Goal: Information Seeking & Learning: Learn about a topic

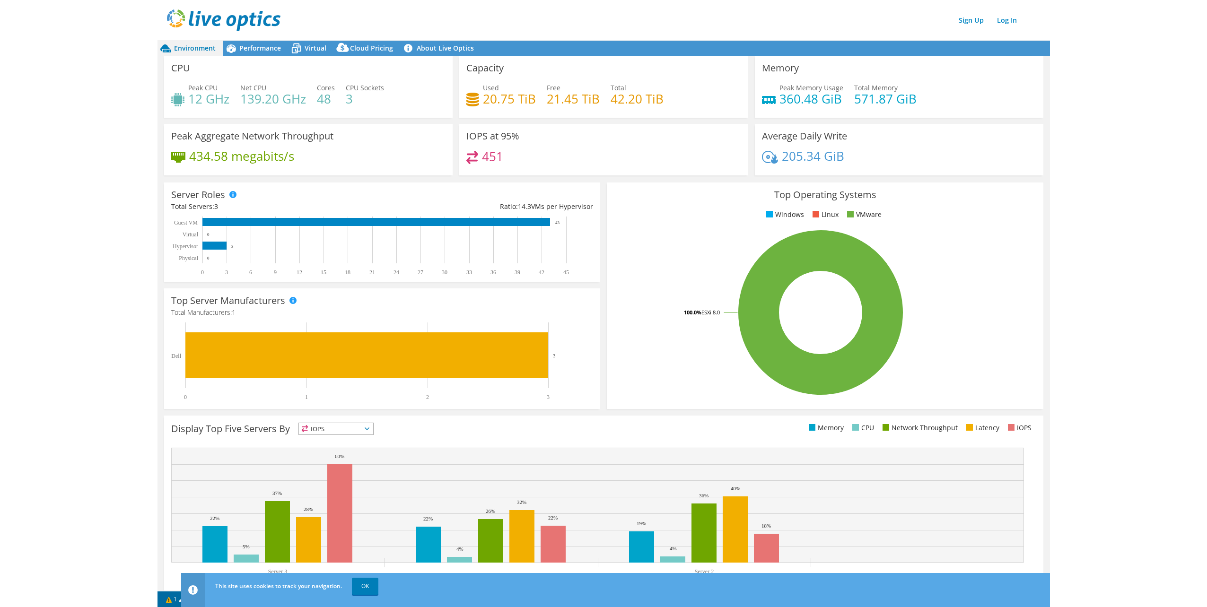
scroll to position [16, 0]
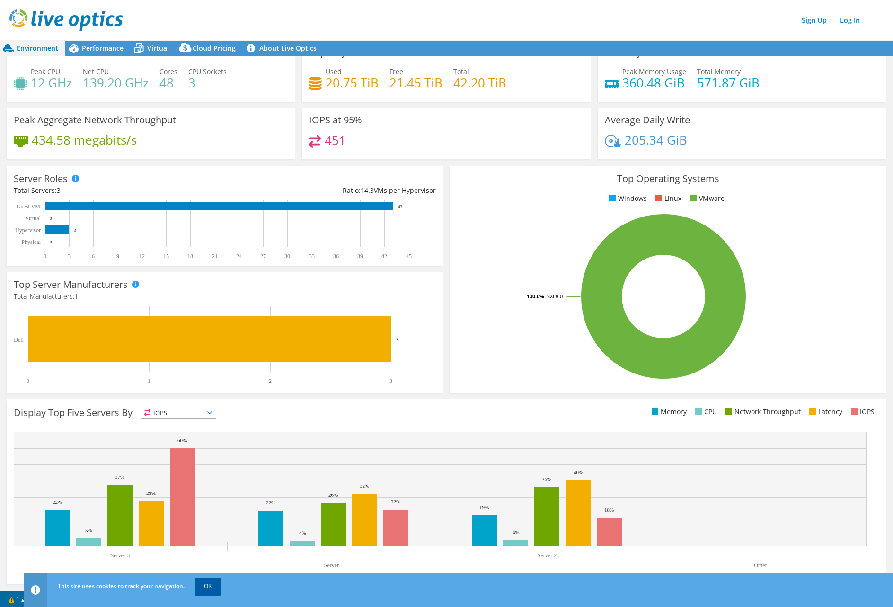
click at [215, 582] on link "OK" at bounding box center [207, 586] width 26 height 17
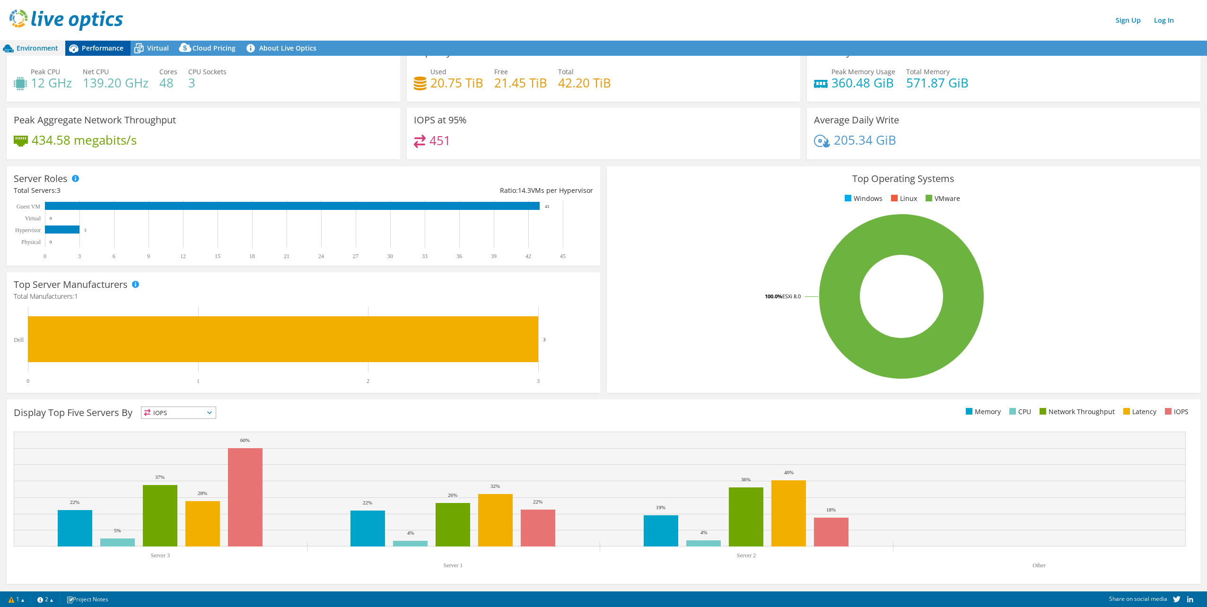
click at [98, 48] on span "Performance" at bounding box center [103, 48] width 42 height 9
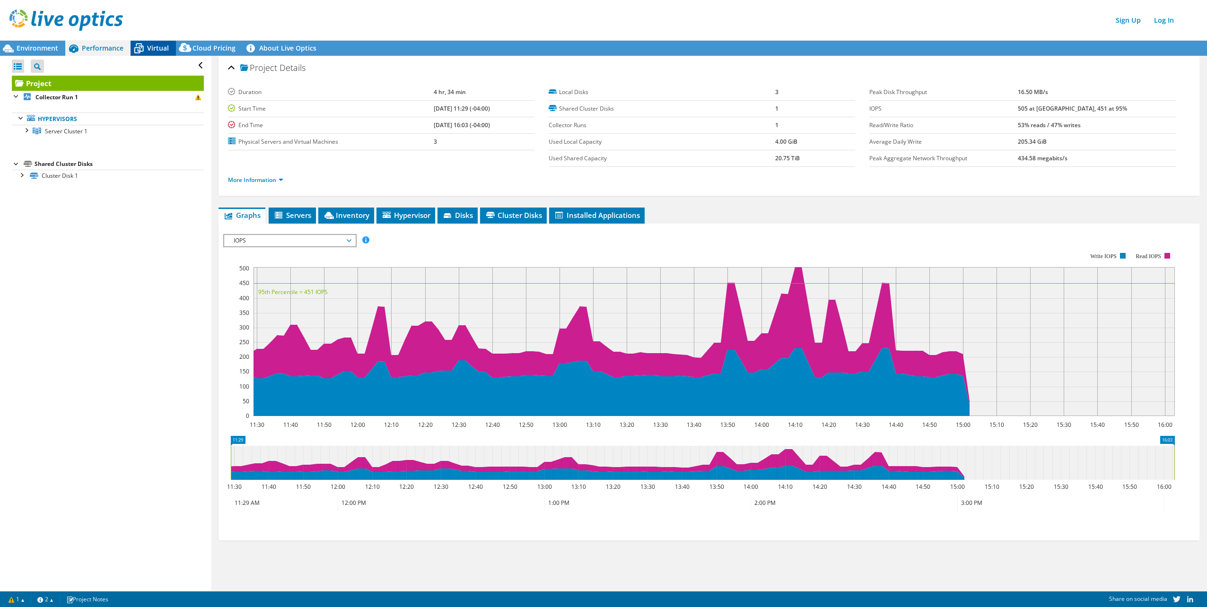
click at [143, 47] on icon at bounding box center [139, 48] width 17 height 17
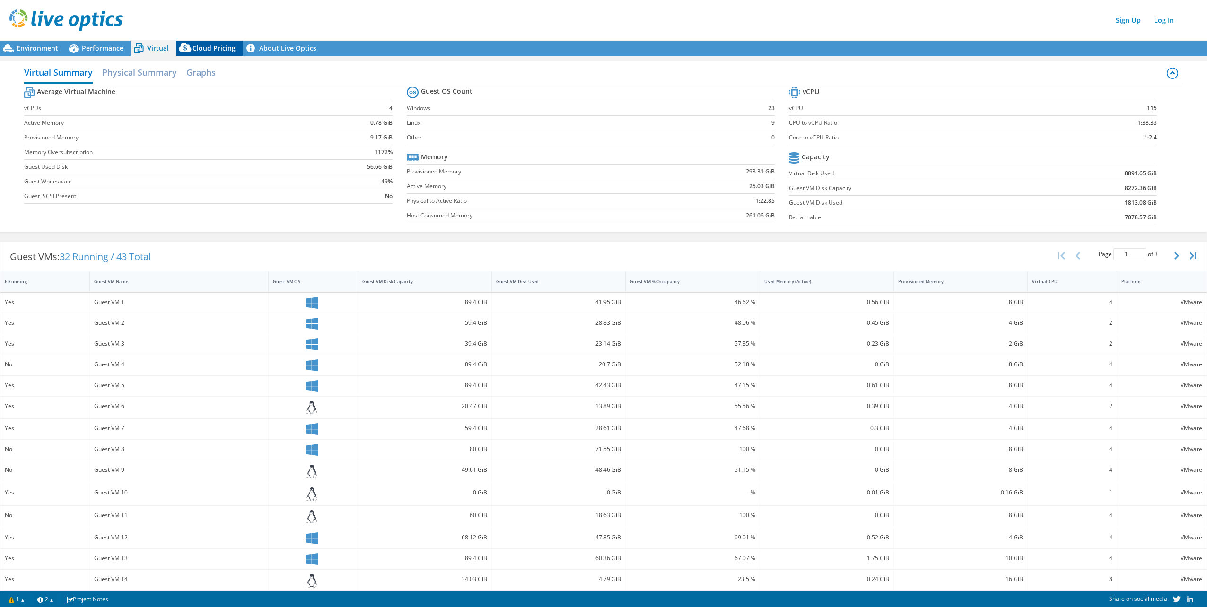
click at [193, 45] on icon at bounding box center [185, 49] width 19 height 19
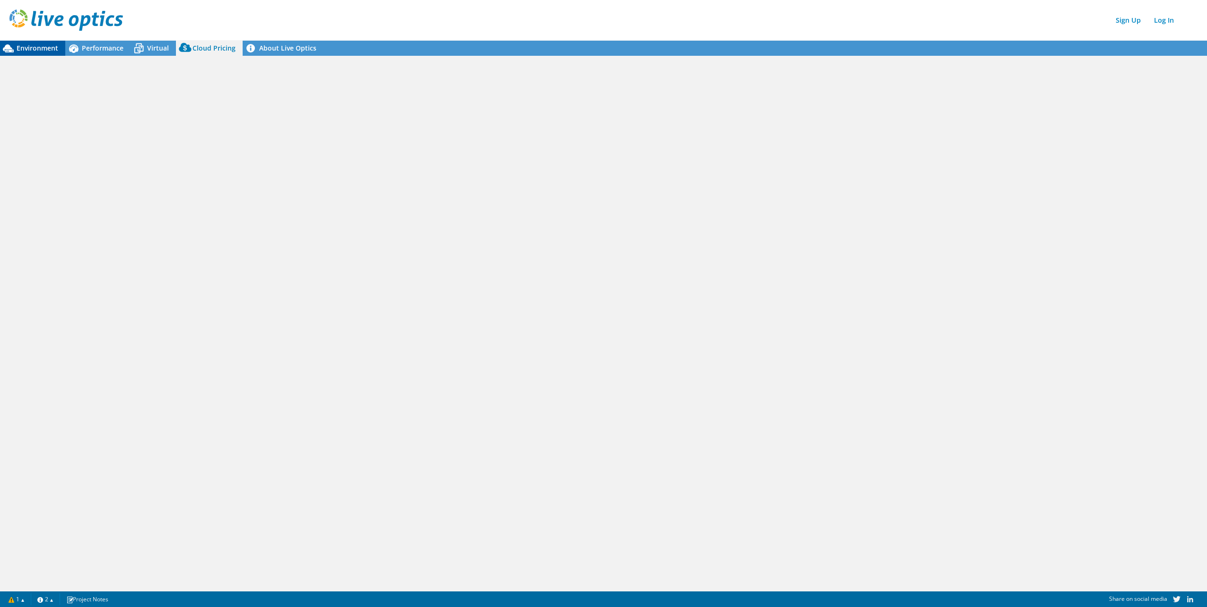
click at [34, 47] on span "Environment" at bounding box center [38, 48] width 42 height 9
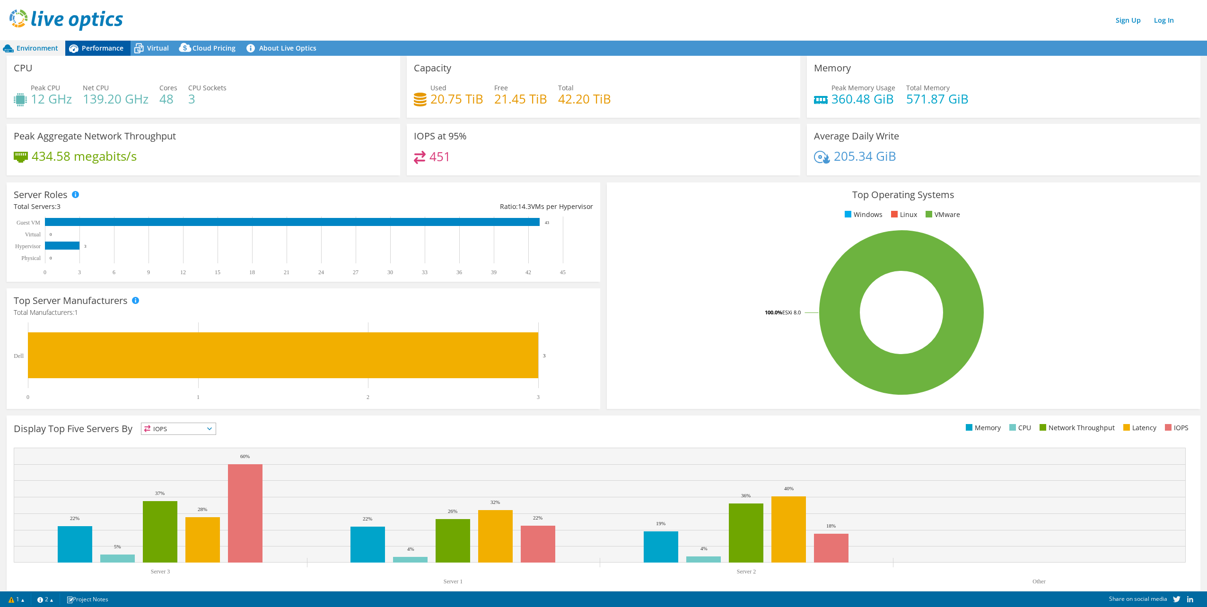
click at [100, 47] on span "Performance" at bounding box center [103, 48] width 42 height 9
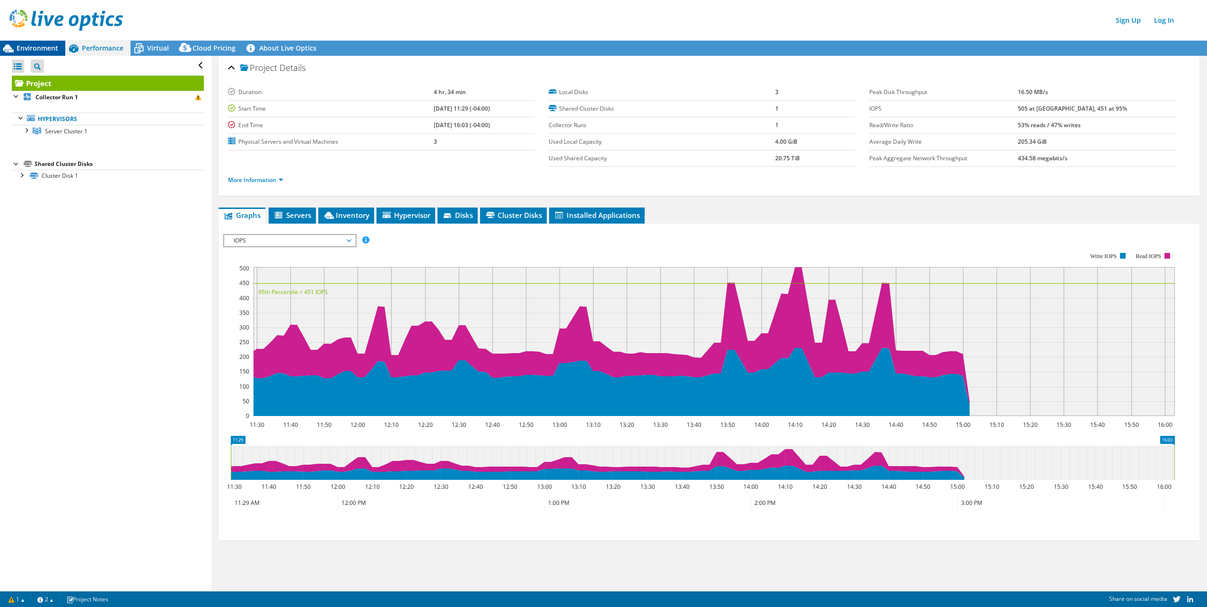
click at [32, 46] on span "Environment" at bounding box center [38, 48] width 42 height 9
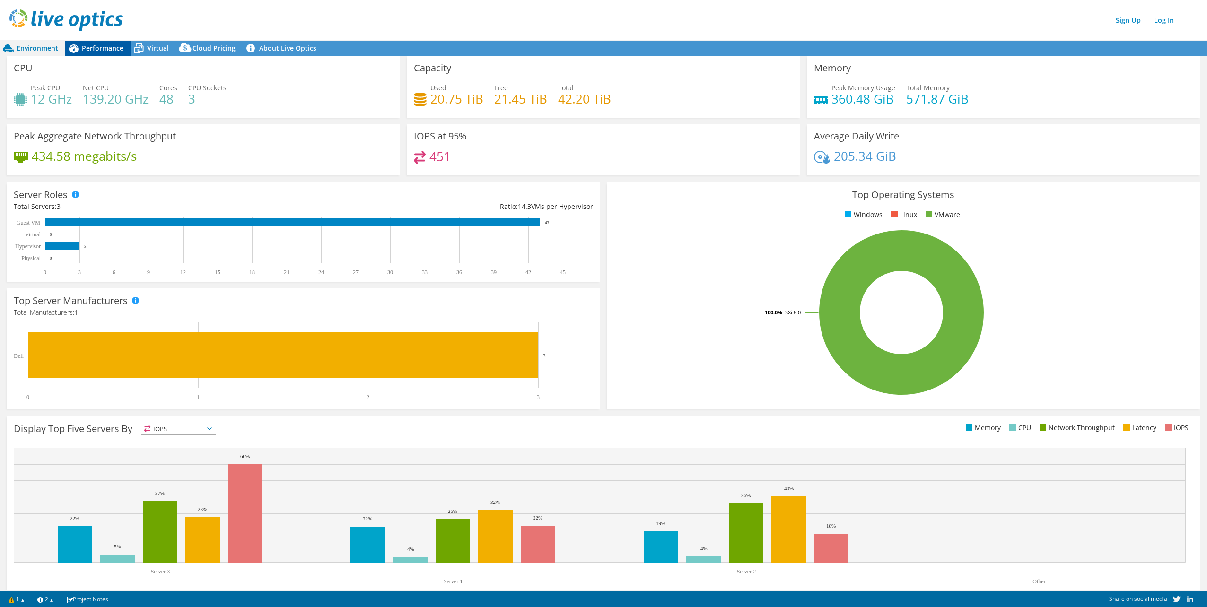
click at [101, 48] on span "Performance" at bounding box center [103, 48] width 42 height 9
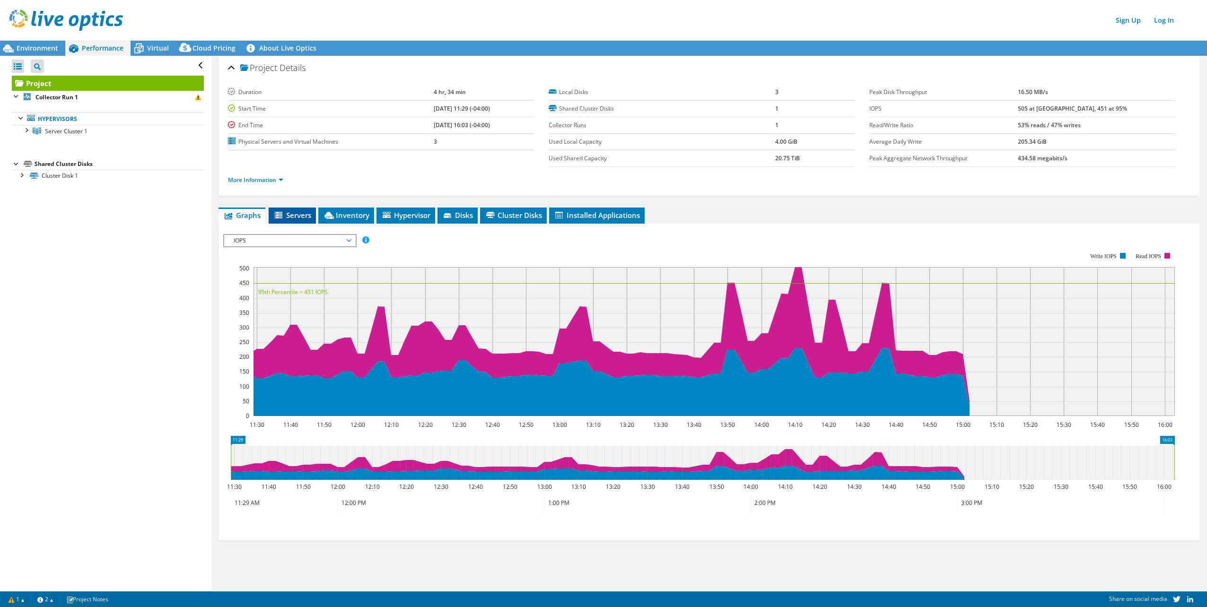
click at [293, 211] on span "Servers" at bounding box center [292, 215] width 38 height 9
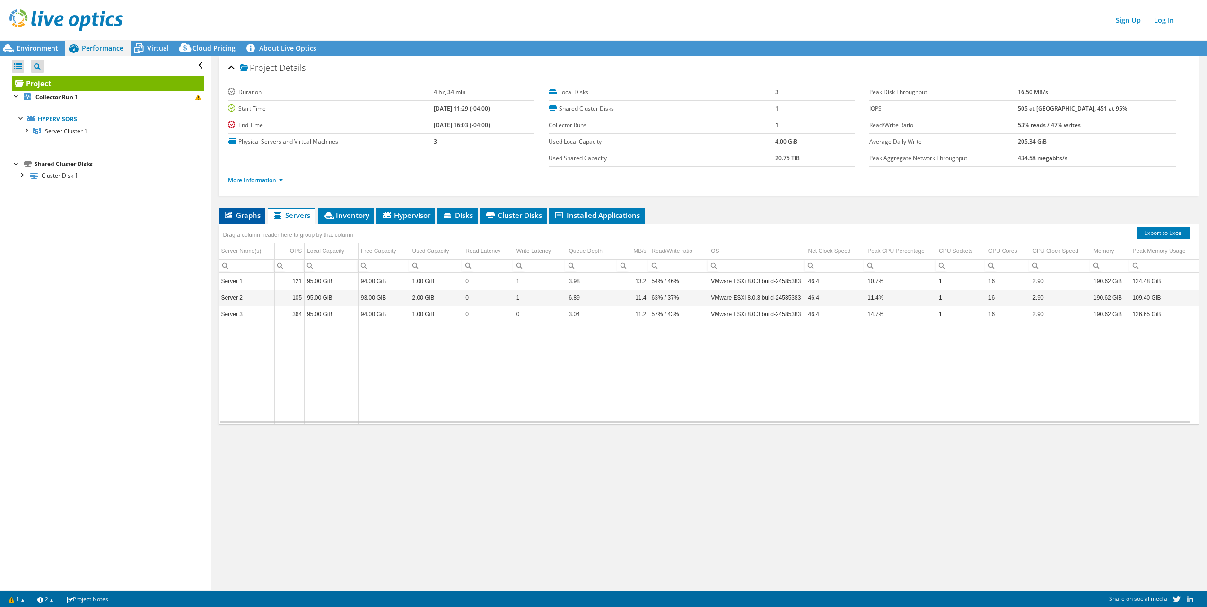
click at [250, 216] on span "Graphs" at bounding box center [241, 215] width 37 height 9
